Goal: Transaction & Acquisition: Purchase product/service

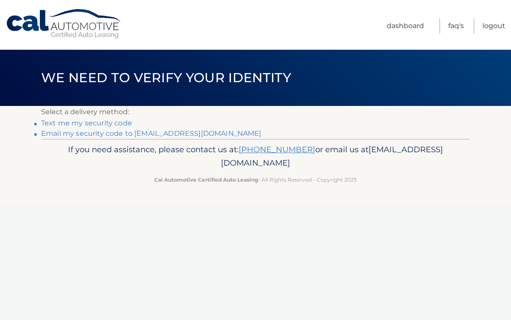
click at [104, 122] on link "Text me my security code" at bounding box center [86, 123] width 91 height 8
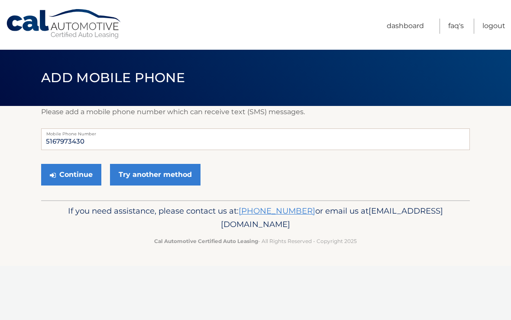
click at [145, 172] on link "Try another method" at bounding box center [155, 175] width 90 height 22
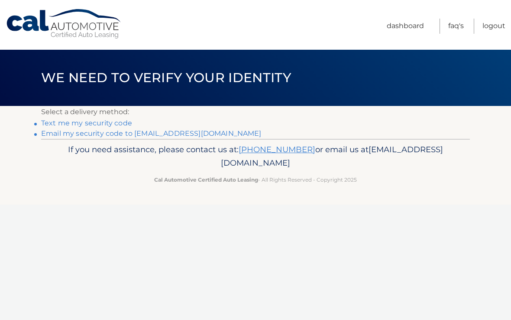
click at [99, 132] on link "Email my security code to n********@verizon.net" at bounding box center [151, 133] width 220 height 8
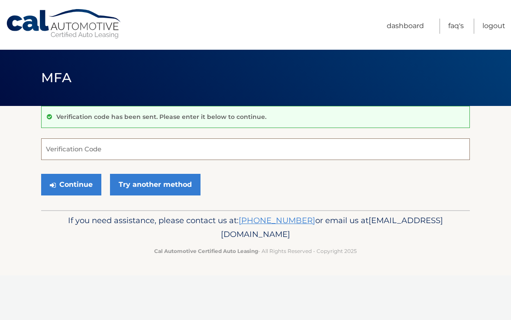
click at [84, 147] on input "Verification Code" at bounding box center [255, 149] width 428 height 22
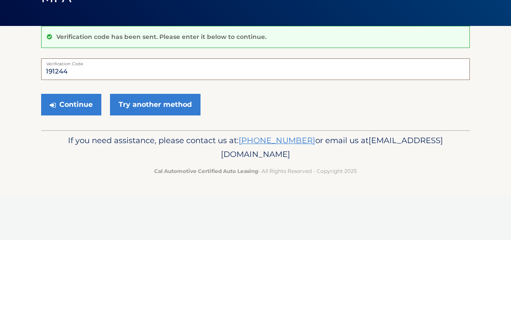
type input "191244"
click at [76, 174] on button "Continue" at bounding box center [71, 185] width 60 height 22
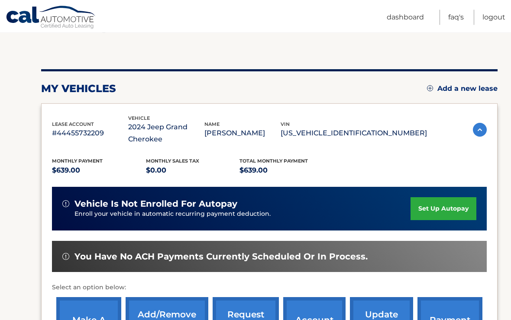
scroll to position [96, 0]
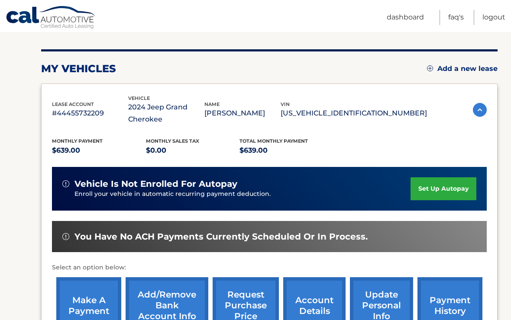
click at [92, 293] on link "make a payment" at bounding box center [88, 305] width 65 height 57
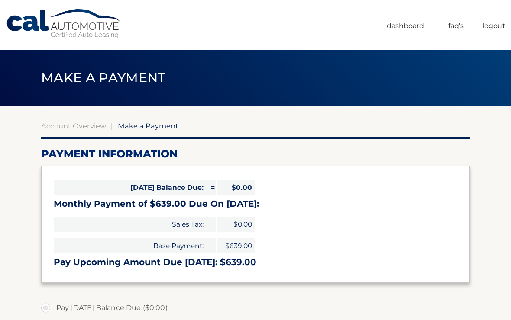
select select "NGI5MzQwYzktMTJhNC00YzM5LWE0NGYtZjU4MzU4NzRjNzQ3"
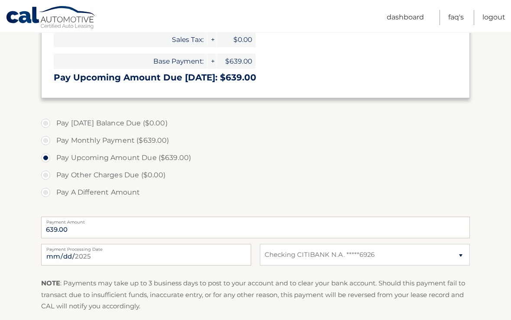
scroll to position [191, 0]
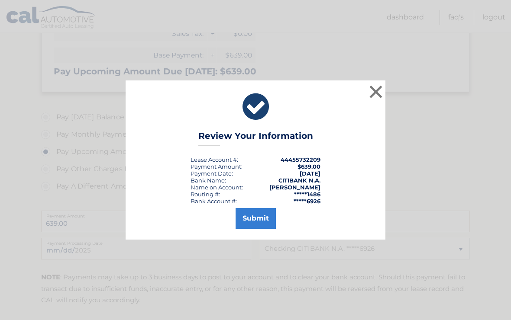
click at [259, 224] on button "Submit" at bounding box center [255, 218] width 40 height 21
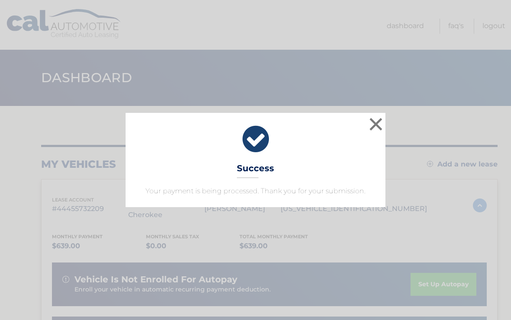
click at [378, 119] on button "×" at bounding box center [375, 124] width 17 height 17
